Goal: Transaction & Acquisition: Book appointment/travel/reservation

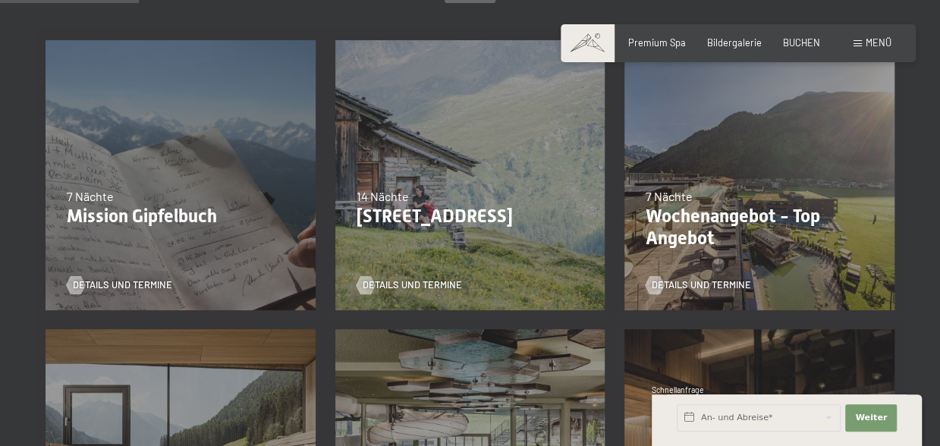
scroll to position [379, 0]
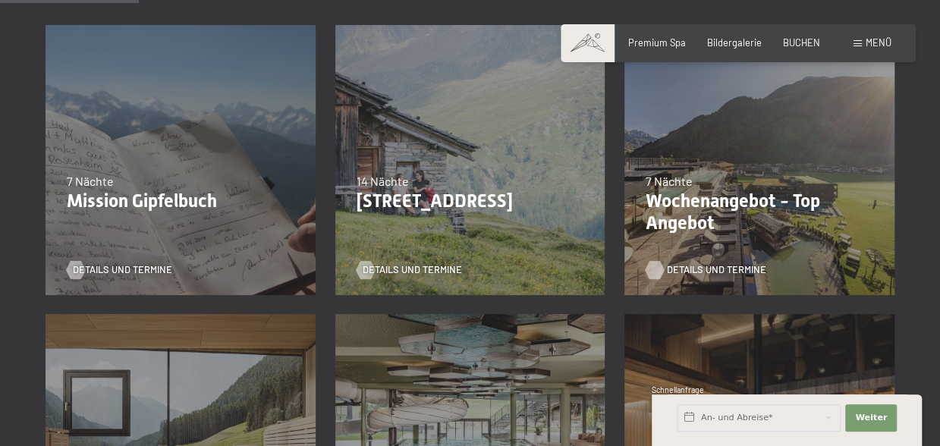
click at [707, 266] on span "Details und Termine" at bounding box center [716, 270] width 99 height 14
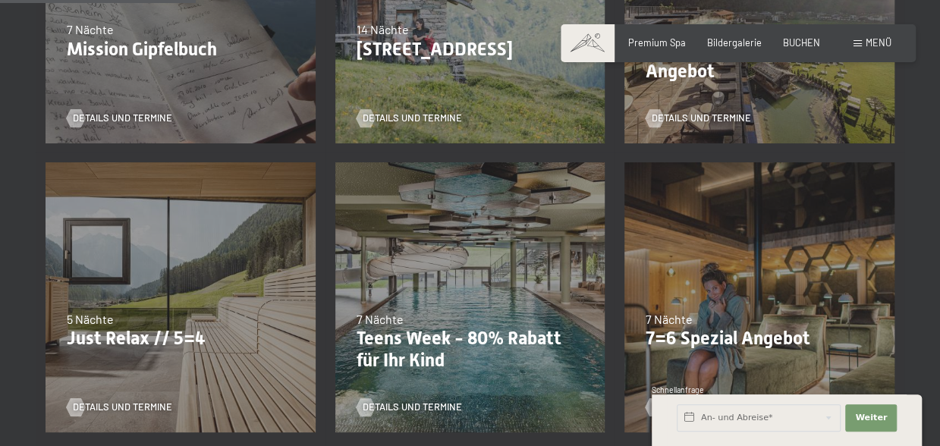
scroll to position [607, 0]
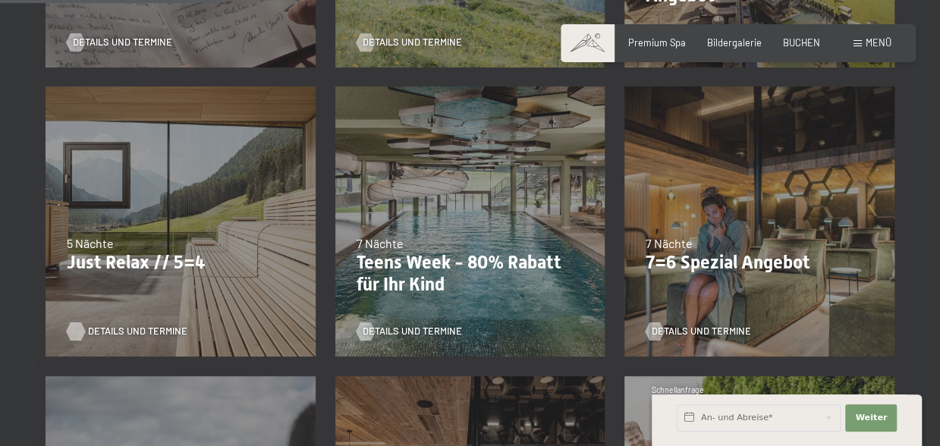
click at [120, 327] on span "Details und Termine" at bounding box center [137, 332] width 99 height 14
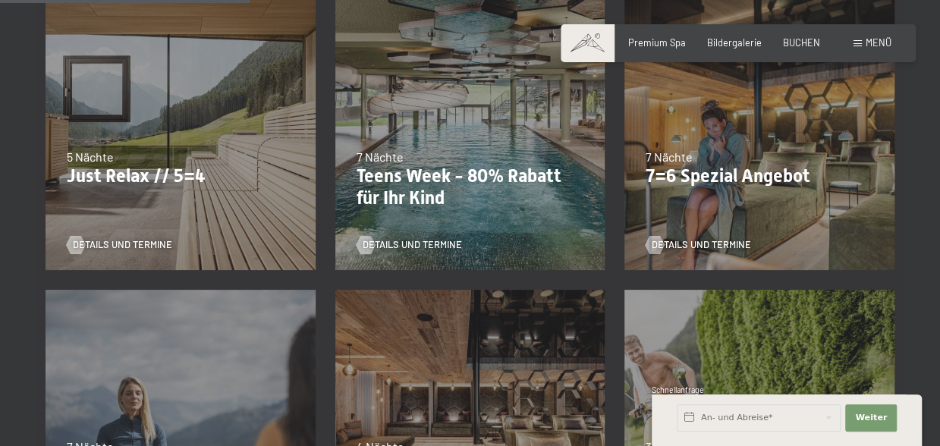
scroll to position [910, 0]
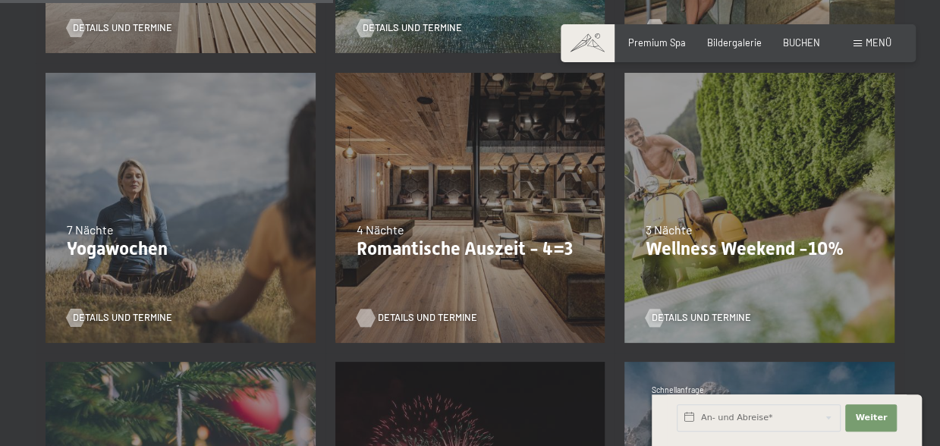
click at [385, 319] on span "Details und Termine" at bounding box center [427, 318] width 99 height 14
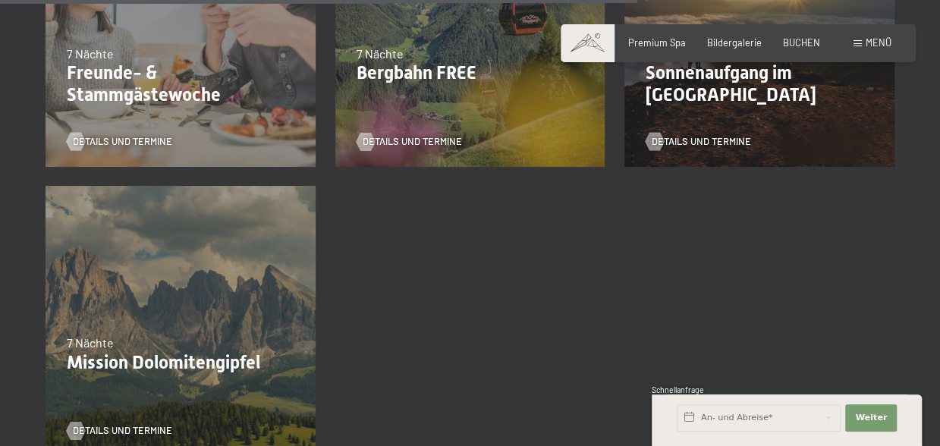
scroll to position [1744, 0]
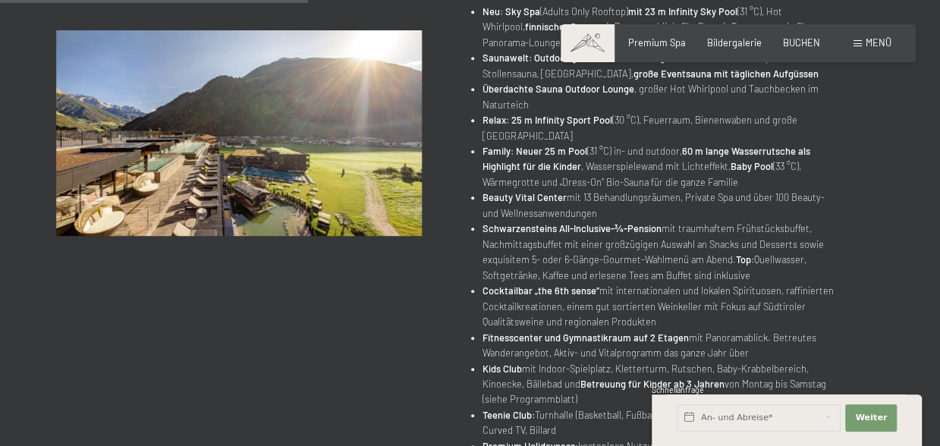
scroll to position [152, 0]
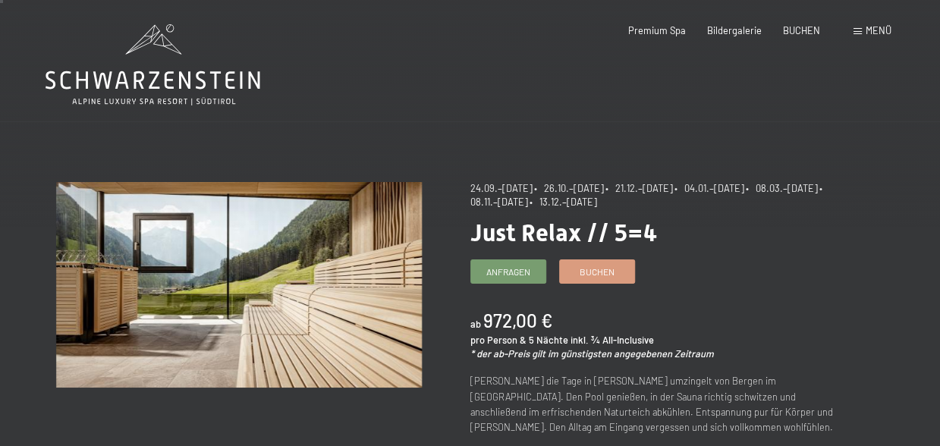
scroll to position [76, 0]
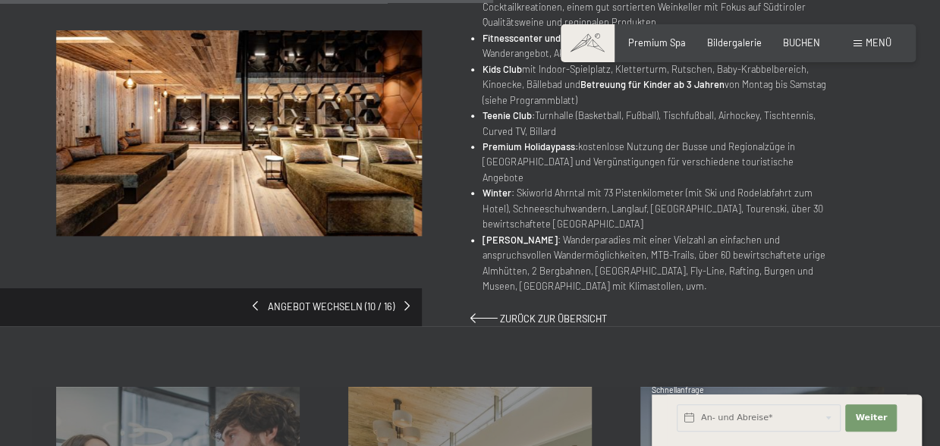
scroll to position [834, 0]
